Goal: Information Seeking & Learning: Learn about a topic

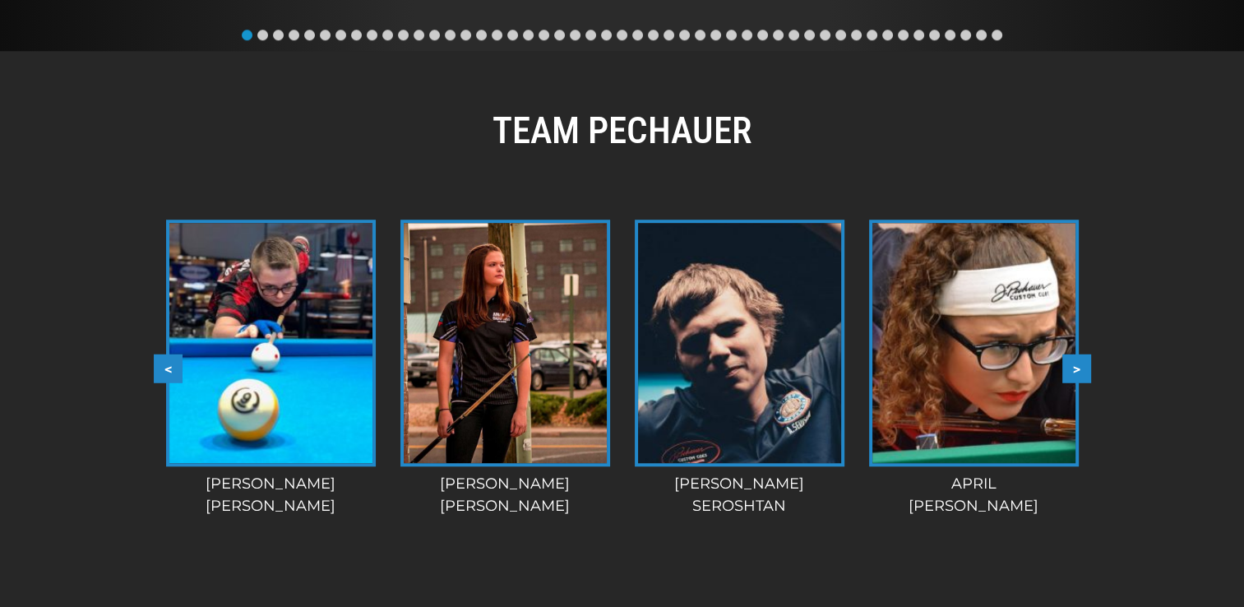
scroll to position [1275, 0]
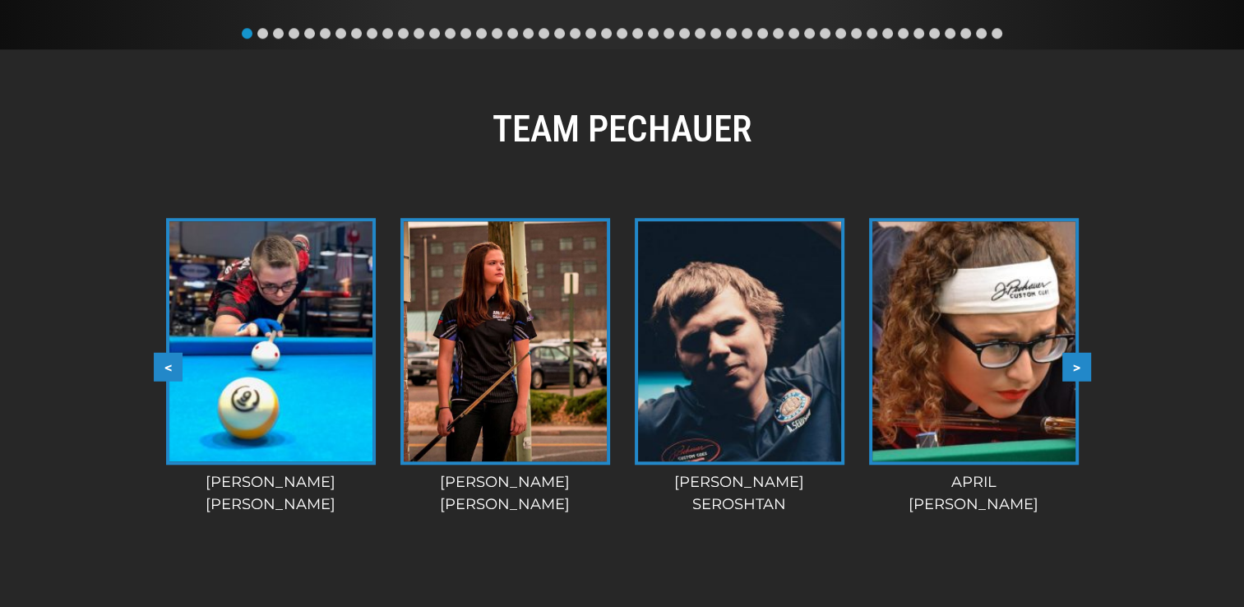
click at [570, 341] on img at bounding box center [505, 341] width 203 height 240
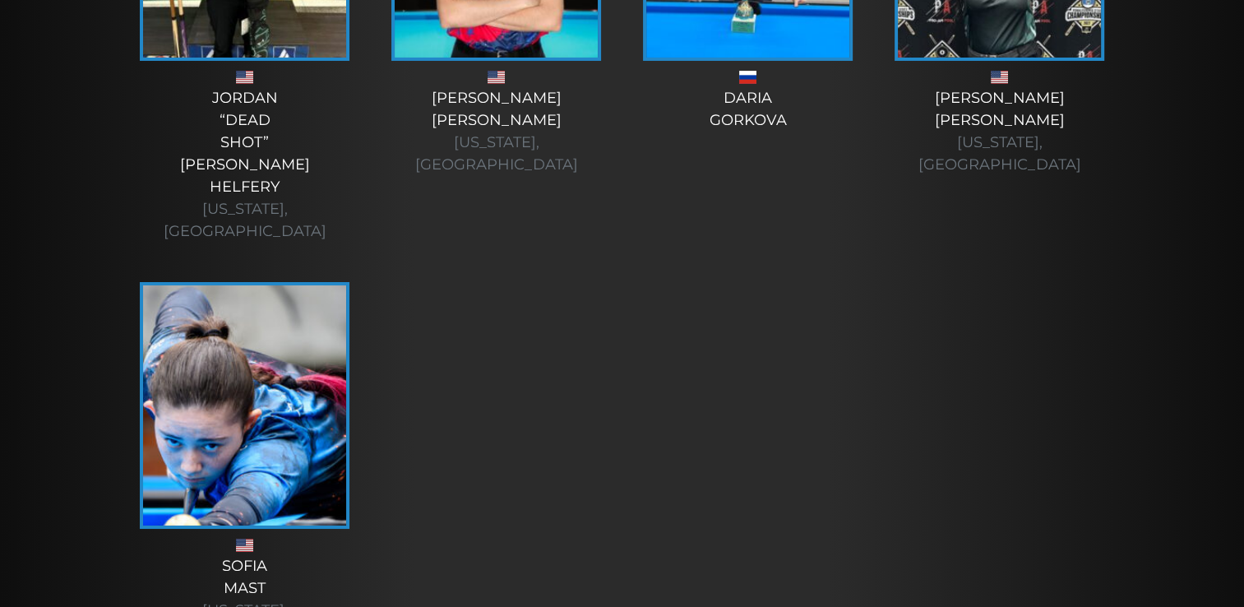
scroll to position [6221, 0]
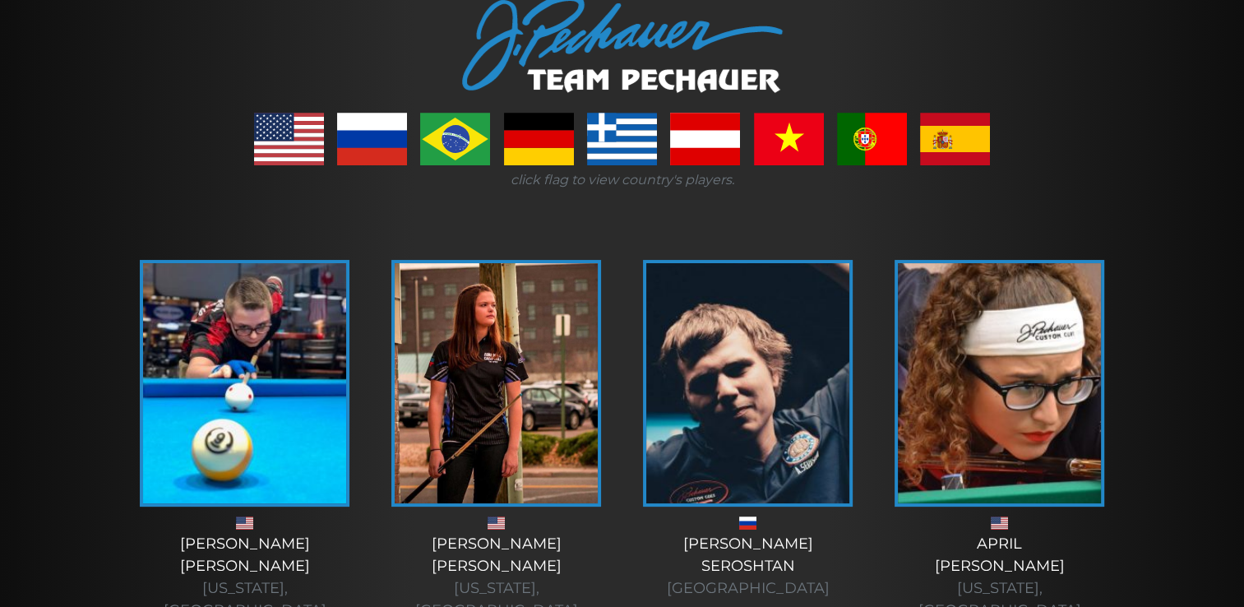
scroll to position [0, 0]
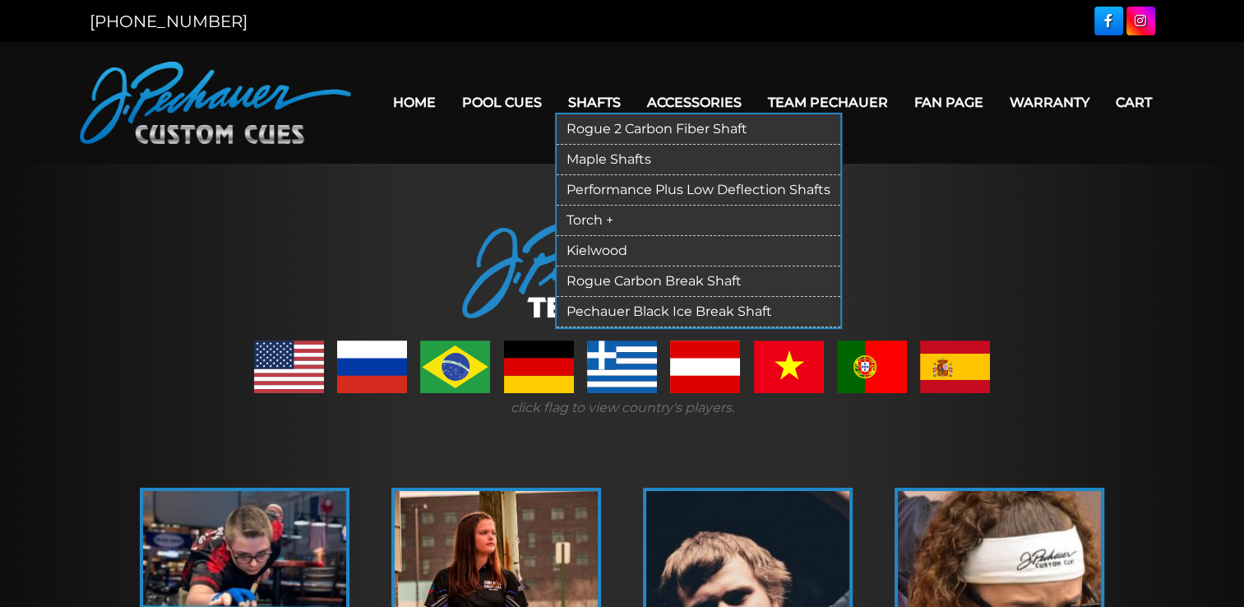
click at [582, 105] on link "Shafts" at bounding box center [594, 102] width 79 height 42
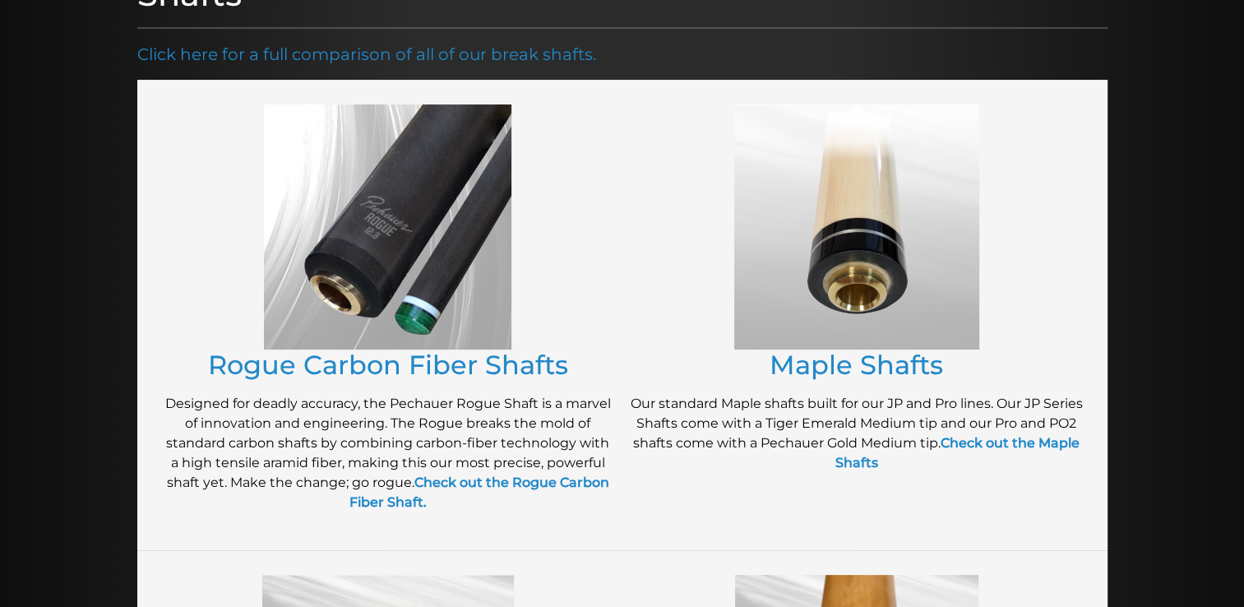
scroll to position [268, 0]
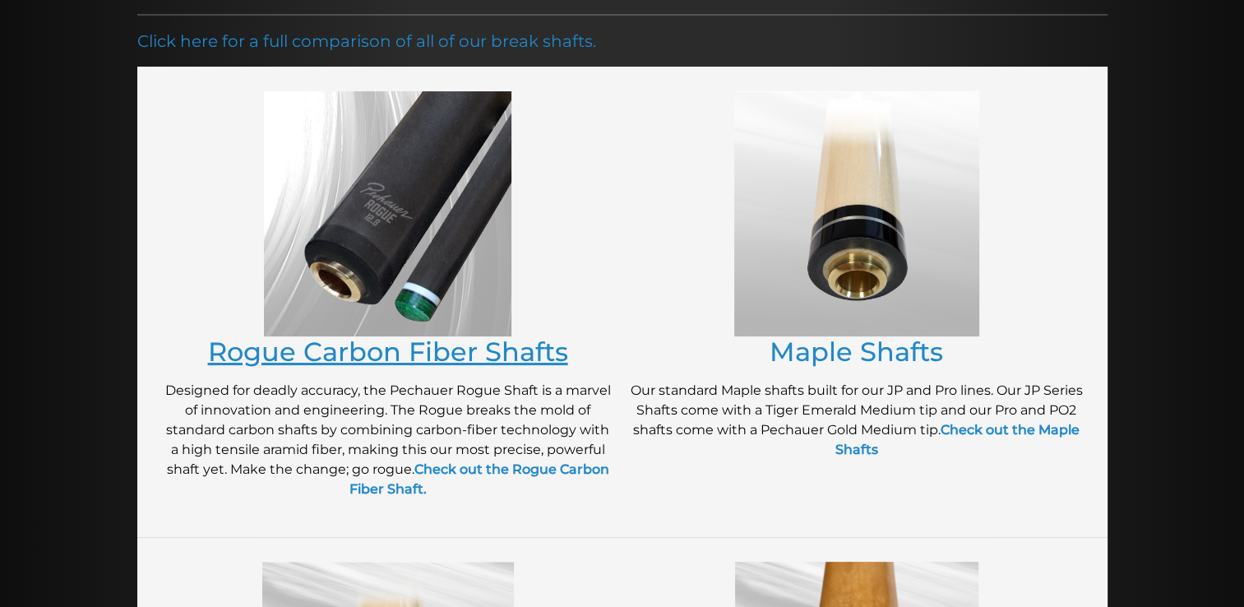
click at [359, 347] on link "Rogue Carbon Fiber Shafts" at bounding box center [388, 351] width 360 height 32
click at [501, 469] on strong "Check out the Rogue Carbon Fiber Shaft." at bounding box center [479, 478] width 260 height 35
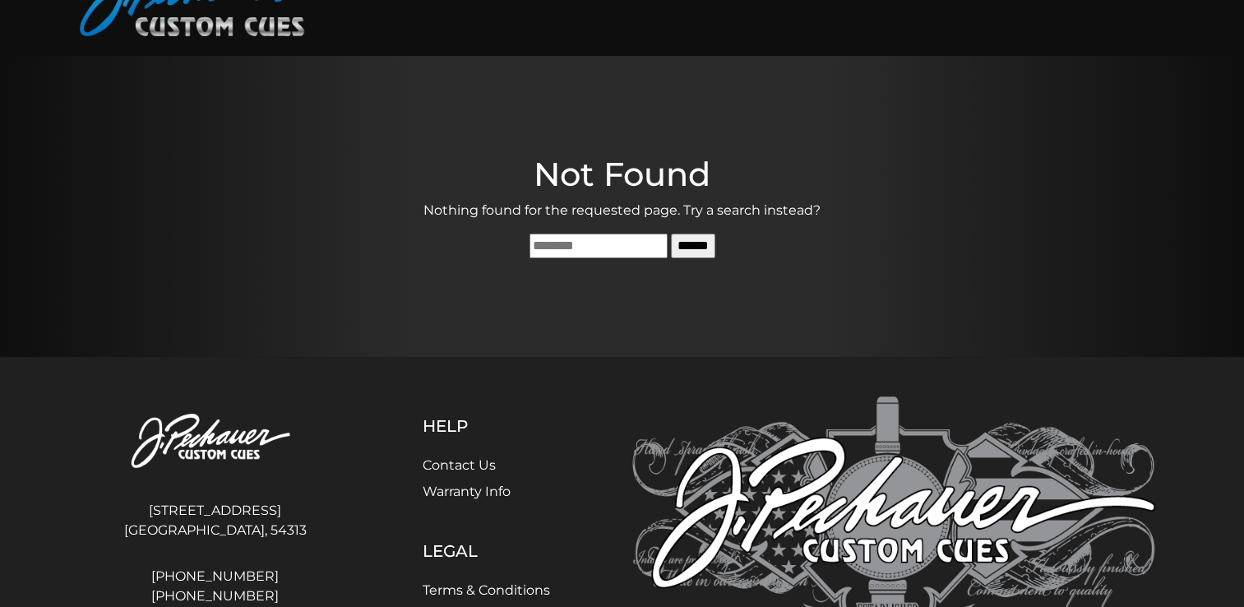
scroll to position [109, 0]
